Goal: Transaction & Acquisition: Download file/media

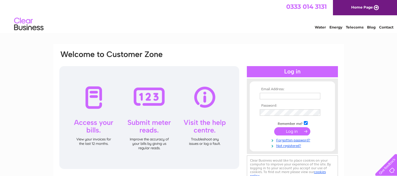
type input "faye.hill@thearchco.com"
click at [285, 130] on input "submit" at bounding box center [292, 131] width 36 height 8
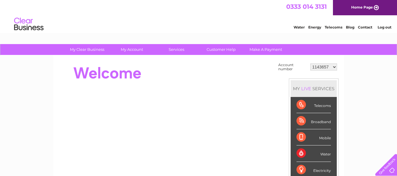
click at [322, 67] on select "1143657 30272068 30293204" at bounding box center [323, 67] width 27 height 7
select select "30293204"
click at [310, 64] on select "1143657 30272068 30293204" at bounding box center [323, 67] width 27 height 7
click at [211, 84] on div at bounding box center [166, 73] width 214 height 24
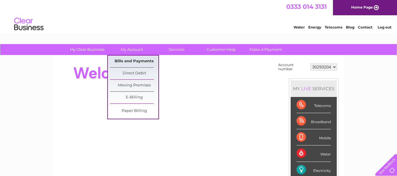
click at [131, 61] on link "Bills and Payments" at bounding box center [134, 62] width 49 height 12
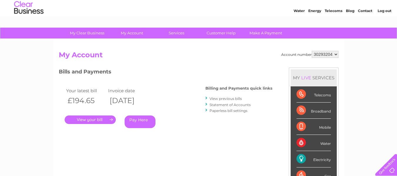
scroll to position [17, 0]
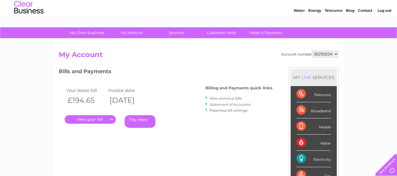
click at [230, 99] on link "View previous bills" at bounding box center [226, 98] width 32 height 4
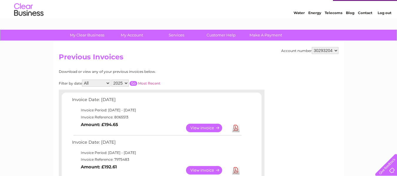
scroll to position [15, 0]
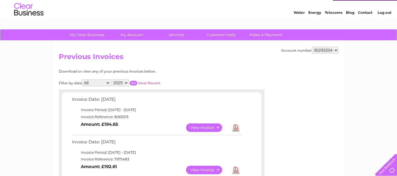
click at [210, 127] on link "View" at bounding box center [207, 127] width 43 height 9
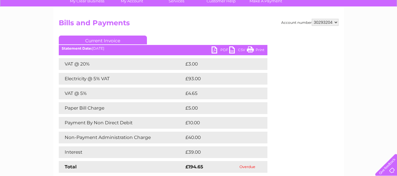
scroll to position [48, 0]
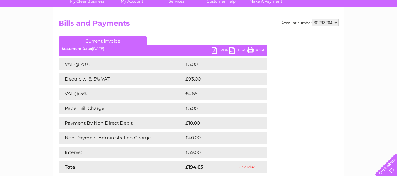
click at [220, 50] on link "PDF" at bounding box center [221, 51] width 18 height 9
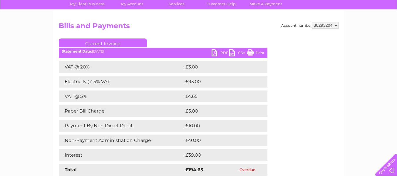
scroll to position [45, 0]
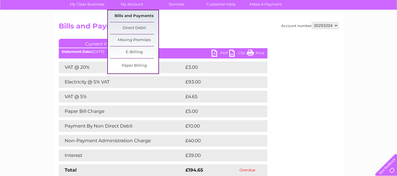
click at [129, 16] on link "Bills and Payments" at bounding box center [134, 16] width 49 height 12
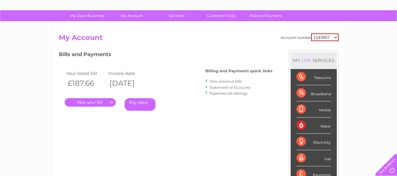
scroll to position [34, 0]
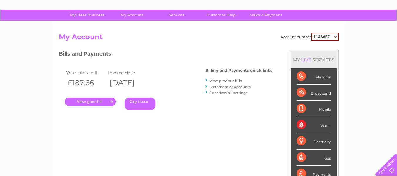
click at [318, 38] on select "1143657 30272068 30293204" at bounding box center [324, 37] width 27 height 8
select select "30293204"
click at [311, 33] on select "1143657 30272068 30293204" at bounding box center [324, 37] width 27 height 8
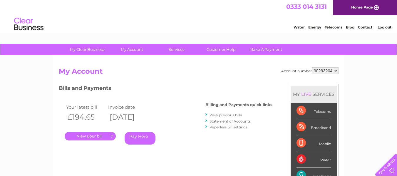
click at [217, 121] on link "Statement of Accounts" at bounding box center [230, 121] width 41 height 4
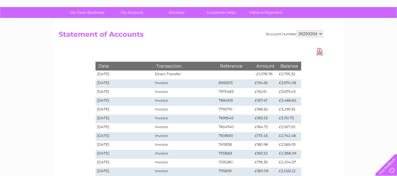
scroll to position [37, 0]
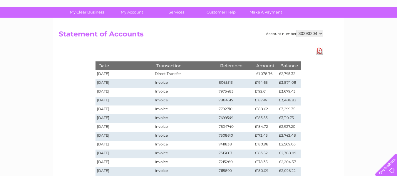
click at [320, 53] on link "Download Pdf" at bounding box center [319, 51] width 7 height 9
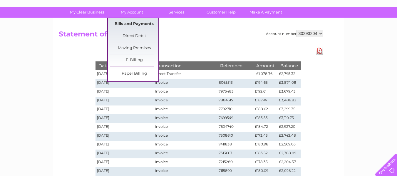
click at [136, 24] on link "Bills and Payments" at bounding box center [134, 24] width 49 height 12
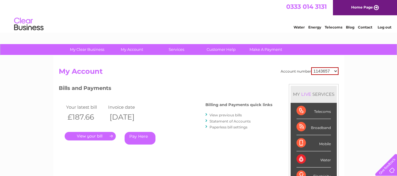
click at [324, 71] on select "1143657 30272068 30293204" at bounding box center [324, 71] width 27 height 8
select select "30293204"
click at [311, 67] on select "1143657 30272068 30293204" at bounding box center [324, 71] width 27 height 8
click at [227, 115] on link "View previous bills" at bounding box center [226, 115] width 32 height 4
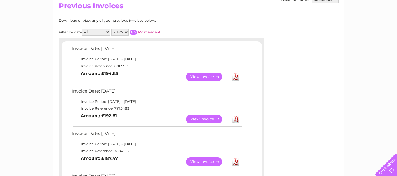
scroll to position [66, 0]
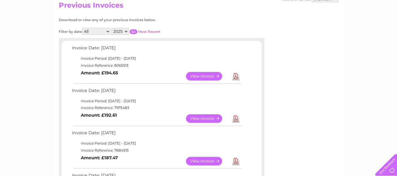
click at [237, 74] on link "Download" at bounding box center [235, 76] width 7 height 9
click at [233, 118] on link "Download" at bounding box center [235, 118] width 7 height 9
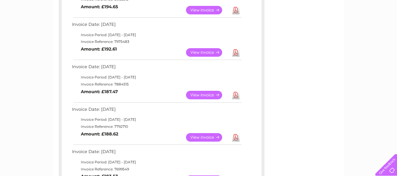
scroll to position [135, 0]
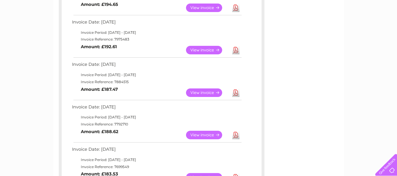
click at [236, 94] on link "Download" at bounding box center [235, 92] width 7 height 9
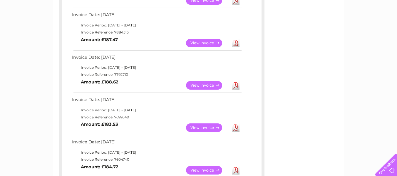
click at [235, 84] on link "Download" at bounding box center [235, 85] width 7 height 9
click at [237, 127] on link "Download" at bounding box center [235, 127] width 7 height 9
click at [237, 170] on link "Download" at bounding box center [235, 170] width 7 height 9
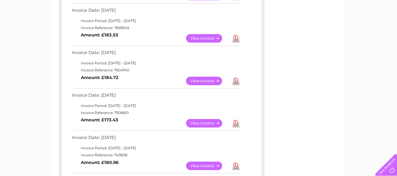
scroll to position [274, 0]
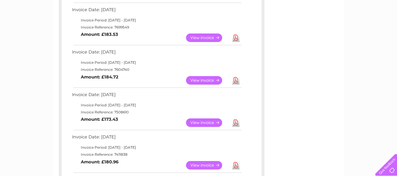
click at [238, 123] on link "Download" at bounding box center [235, 122] width 7 height 9
click at [235, 166] on link "Download" at bounding box center [235, 165] width 7 height 9
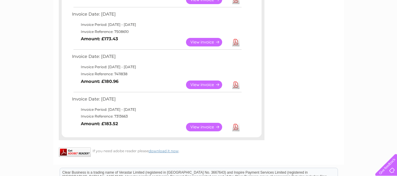
scroll to position [357, 0]
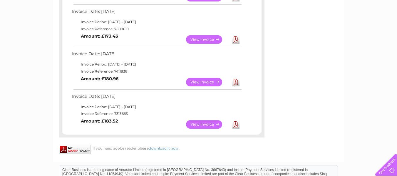
click at [236, 123] on link "Download" at bounding box center [235, 124] width 7 height 9
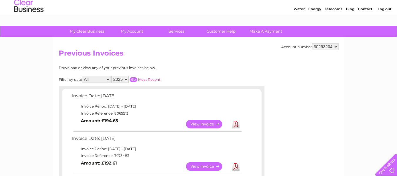
scroll to position [18, 0]
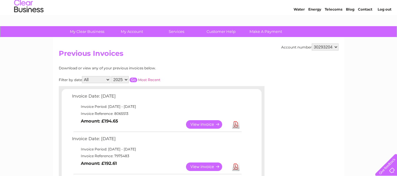
click at [115, 79] on select "2025 2024" at bounding box center [119, 79] width 17 height 7
select select "2024"
click at [112, 76] on select "2025 2024" at bounding box center [119, 79] width 17 height 7
click at [133, 78] on input "button" at bounding box center [134, 80] width 8 height 5
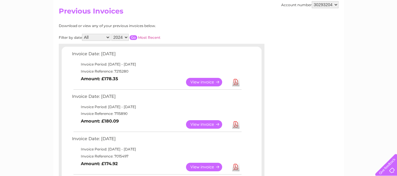
scroll to position [61, 0]
click at [235, 81] on link "Download" at bounding box center [235, 82] width 7 height 9
click at [237, 123] on link "Download" at bounding box center [235, 124] width 7 height 9
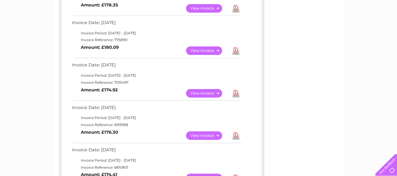
scroll to position [134, 0]
click at [236, 95] on link "Download" at bounding box center [235, 93] width 7 height 9
click at [236, 134] on link "Download" at bounding box center [235, 135] width 7 height 9
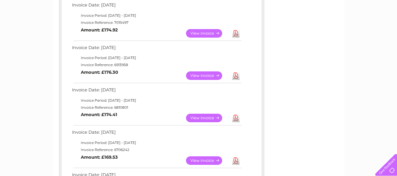
scroll to position [212, 0]
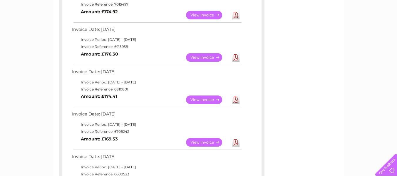
click at [235, 99] on link "Download" at bounding box center [235, 100] width 7 height 9
click at [235, 146] on link "Download" at bounding box center [235, 142] width 7 height 9
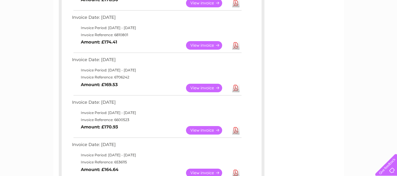
scroll to position [268, 0]
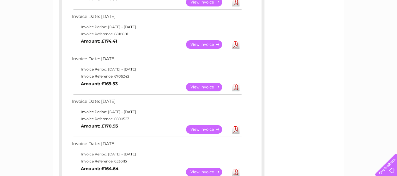
click at [235, 131] on link "Download" at bounding box center [235, 129] width 7 height 9
click at [236, 172] on link "Download" at bounding box center [235, 172] width 7 height 9
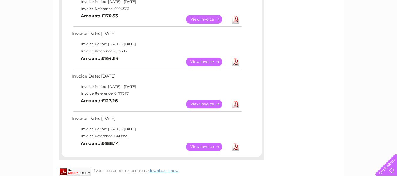
scroll to position [378, 0]
click at [236, 106] on link "Download" at bounding box center [235, 104] width 7 height 9
click at [235, 146] on link "Download" at bounding box center [235, 146] width 7 height 9
